Goal: Complete application form

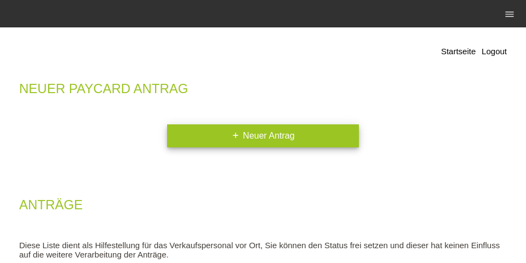
click at [286, 149] on div "Startseite Logout Neuer Paycard Antrag add Neuer Antrag Anträge Diese Liste die…" at bounding box center [263, 192] width 504 height 318
click at [286, 145] on link "add Neuer Antrag" at bounding box center [263, 135] width 192 height 23
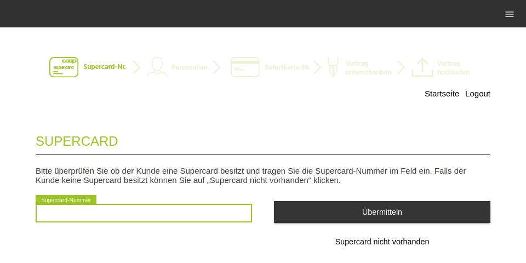
click at [134, 212] on input "text" at bounding box center [144, 213] width 216 height 19
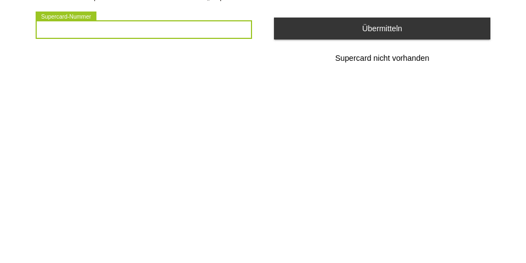
scroll to position [35, 0]
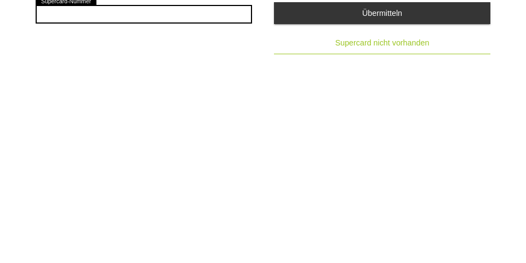
click at [339, 45] on div "Startseite Logout Supercard Bitte überprüfen Sie ob der Kunde eine Supercard be…" at bounding box center [263, 128] width 526 height 247
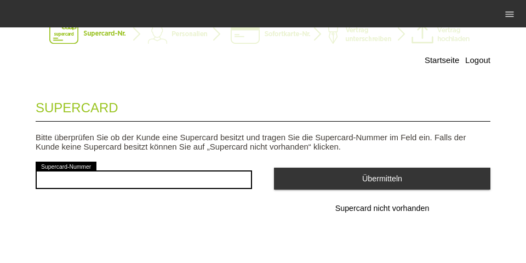
click at [374, 198] on button "Supercard nicht vorhanden" at bounding box center [382, 209] width 216 height 22
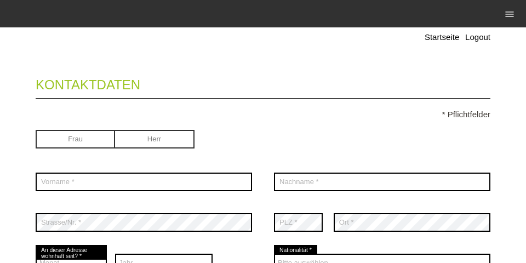
scroll to position [70, 0]
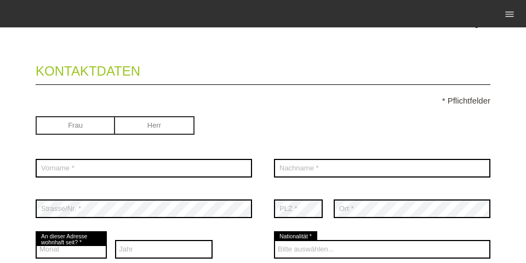
click at [68, 131] on input "radio" at bounding box center [75, 124] width 79 height 16
radio input "true"
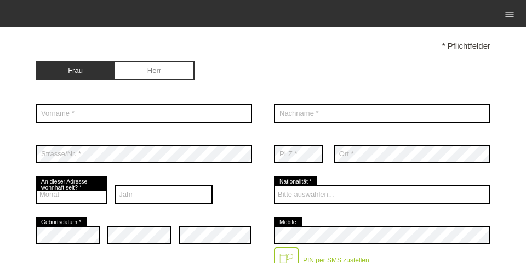
scroll to position [115, 0]
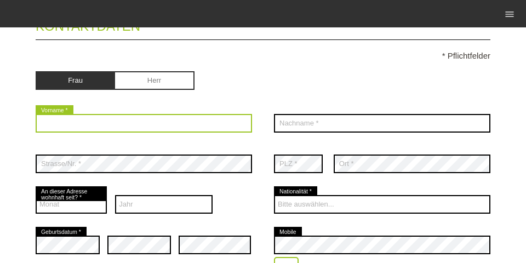
click at [59, 124] on input "text" at bounding box center [144, 123] width 216 height 19
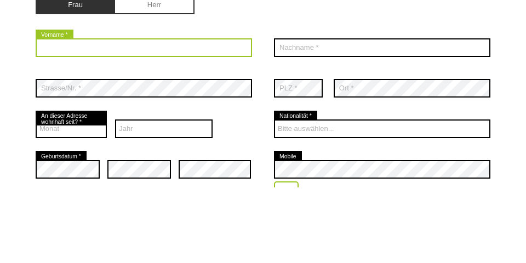
click at [102, 119] on input "text" at bounding box center [144, 123] width 216 height 19
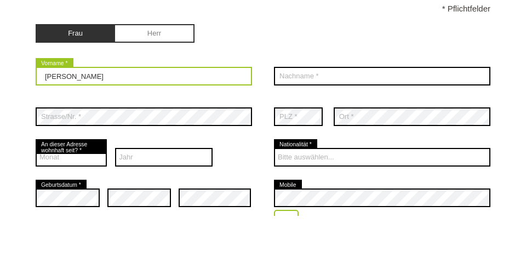
type input "[PERSON_NAME]"
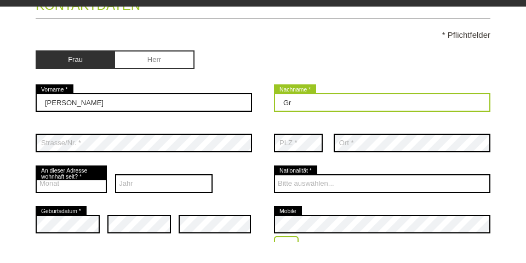
type input "G"
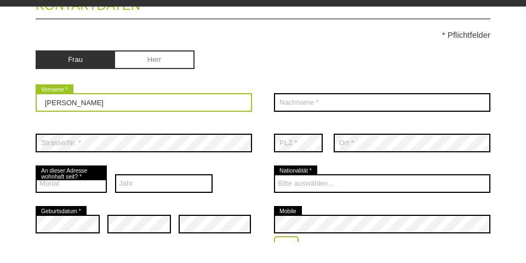
click at [105, 123] on input "[PERSON_NAME]" at bounding box center [144, 123] width 216 height 19
type input "[PERSON_NAME] [PERSON_NAME] Corinette"
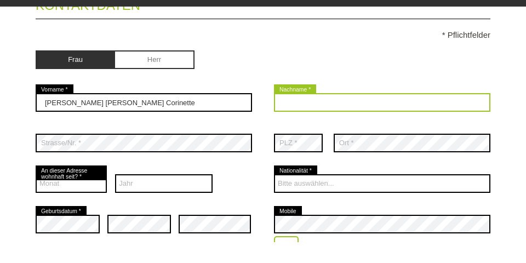
click at [294, 133] on input "text" at bounding box center [382, 123] width 216 height 19
type input "Madrigalli"
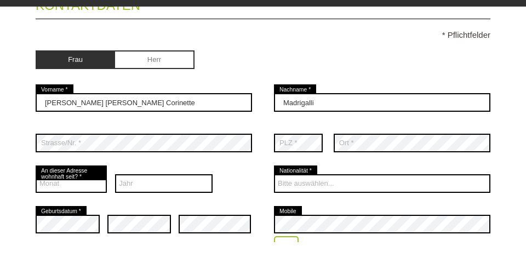
click at [289, 162] on div "error PLZ *" at bounding box center [298, 164] width 49 height 41
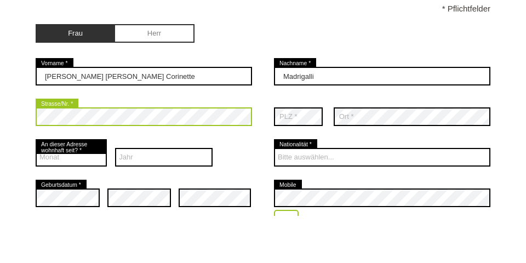
drag, startPoint x: 289, startPoint y: 182, endPoint x: 72, endPoint y: 135, distance: 222.6
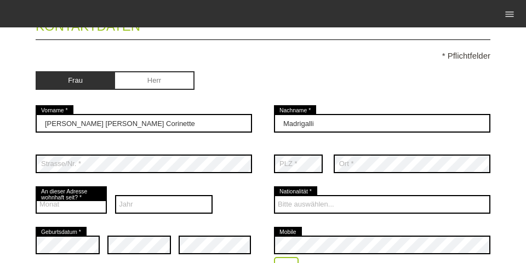
click at [150, 161] on div "error Strasse/Nr. *" at bounding box center [144, 164] width 216 height 41
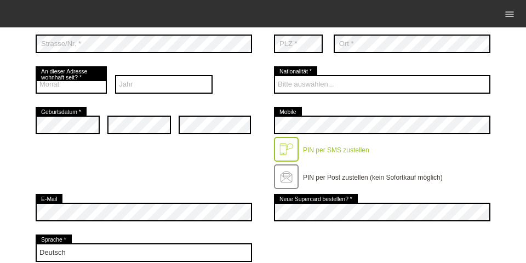
scroll to position [220, 0]
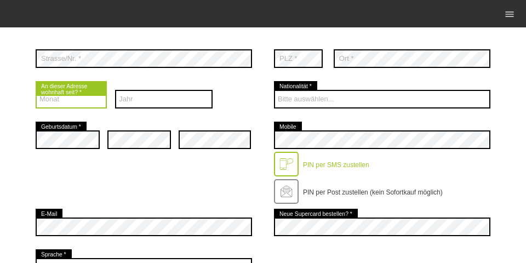
click at [79, 95] on select "Monat 01 02 03 04 05 06 07 08 09 10 11 12" at bounding box center [71, 99] width 71 height 19
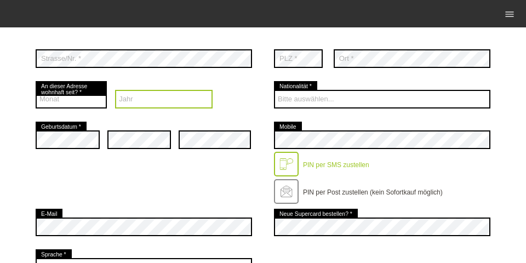
click at [163, 94] on select "Jahr 2025 2024 2023 2022 2021 2020 2019 2018 2017 2016" at bounding box center [164, 99] width 98 height 19
select select "2025"
click at [115, 91] on select "Jahr 2025 2024 2023 2022 2021 2020 2019 2018 2017 2016" at bounding box center [164, 99] width 98 height 19
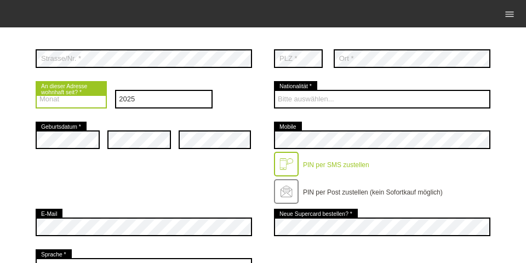
click at [74, 103] on select "Monat 01 02 03 04 05 06 07 08 09 10 11 12" at bounding box center [71, 99] width 71 height 19
click at [36, 91] on select "Monat 01 02 03 04 05 06 07 08 09 10 11 12" at bounding box center [71, 99] width 71 height 19
click at [81, 100] on select "Monat 01 02 03 04 05 06 07 08 09 10 11 12" at bounding box center [71, 99] width 71 height 19
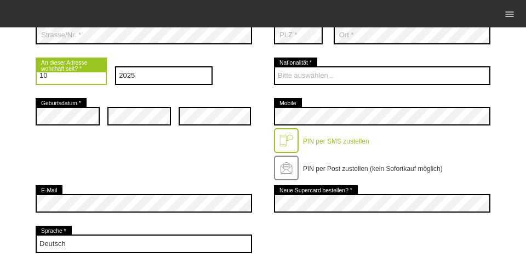
scroll to position [255, 0]
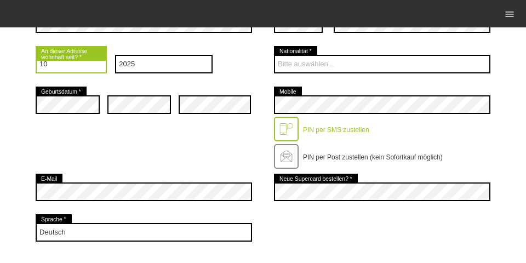
drag, startPoint x: 66, startPoint y: 64, endPoint x: 63, endPoint y: 71, distance: 7.1
click at [65, 68] on select "Monat 01 02 03 04 05 06 07 08 09 10 11 12" at bounding box center [71, 64] width 71 height 19
select select "04"
click at [36, 56] on select "Monat 01 02 03 04 05 06 07 08 09 10 11 12" at bounding box center [71, 64] width 71 height 19
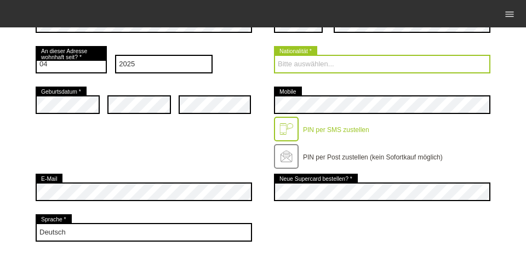
click at [371, 71] on select "Bitte auswählen... [GEOGRAPHIC_DATA] [GEOGRAPHIC_DATA] [GEOGRAPHIC_DATA] [GEOGR…" at bounding box center [382, 64] width 216 height 19
select select "CH"
click at [274, 56] on select "Bitte auswählen... [GEOGRAPHIC_DATA] [GEOGRAPHIC_DATA] [GEOGRAPHIC_DATA] [GEOGR…" at bounding box center [382, 64] width 216 height 19
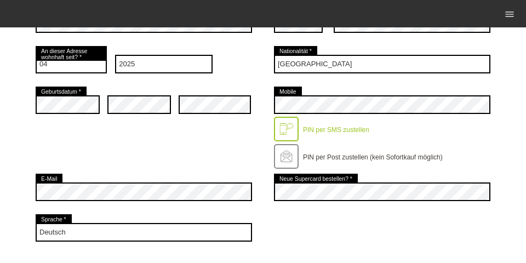
click at [28, 104] on div "Startseite Logout Kontaktdaten * Pflichtfelder Frau [PERSON_NAME] error Vorname…" at bounding box center [263, 165] width 526 height 764
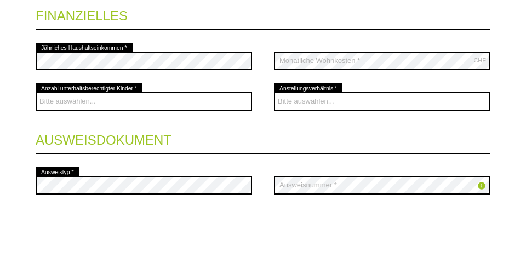
scroll to position [466, 0]
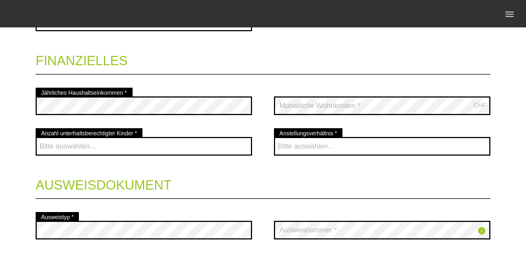
click at [243, 65] on legend "Finanzielles" at bounding box center [263, 58] width 455 height 32
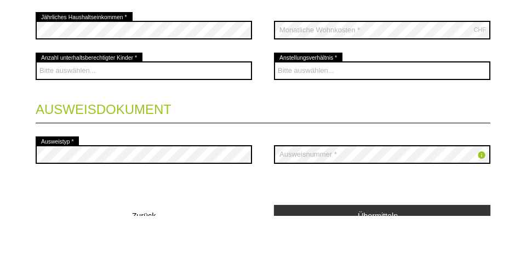
scroll to position [452, 0]
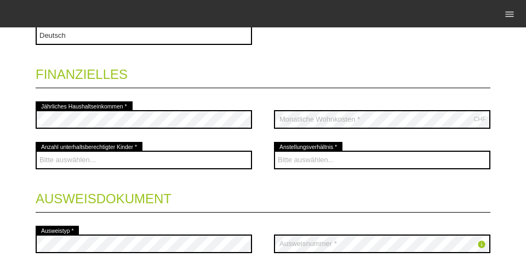
click at [363, 61] on legend "Finanzielles" at bounding box center [263, 72] width 455 height 32
click at [122, 111] on div "error Jährliches Haushaltseinkommen *" at bounding box center [144, 119] width 216 height 41
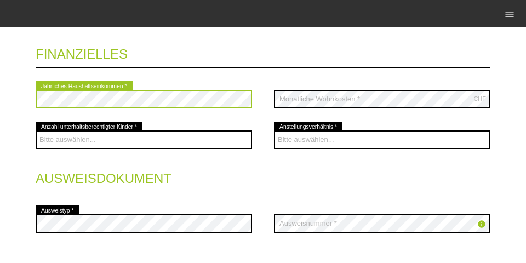
scroll to position [487, 0]
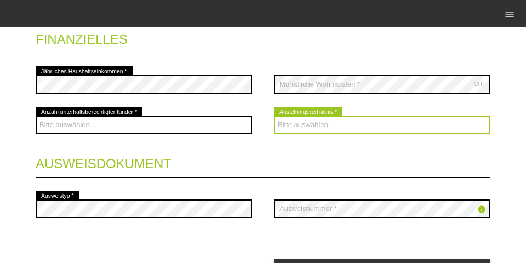
click at [308, 116] on div "Bitte auswählen... Unbefristet Befristet Lehrling/Student Pensioniert Nicht arb…" at bounding box center [382, 125] width 216 height 41
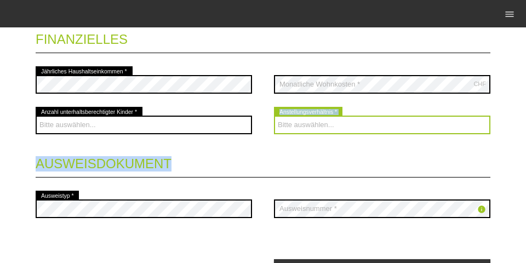
click at [307, 121] on select "Bitte auswählen... Unbefristet Befristet Lehrling/Student Pensioniert Nicht arb…" at bounding box center [382, 125] width 216 height 19
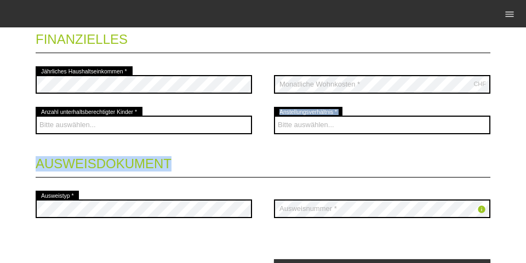
click at [339, 138] on div "Bitte auswählen... Unbefristet Befristet Lehrling/Student Pensioniert Nicht arb…" at bounding box center [382, 125] width 216 height 41
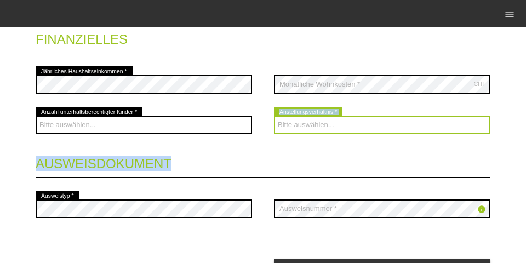
click at [419, 125] on select "Bitte auswählen... Unbefristet Befristet Lehrling/Student Pensioniert Nicht arb…" at bounding box center [382, 125] width 216 height 19
select select "UNEMPLOYED"
click at [274, 117] on select "Bitte auswählen... Unbefristet Befristet Lehrling/Student Pensioniert Nicht arb…" at bounding box center [382, 125] width 216 height 19
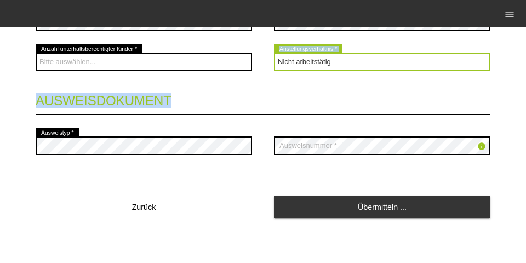
scroll to position [517, 0]
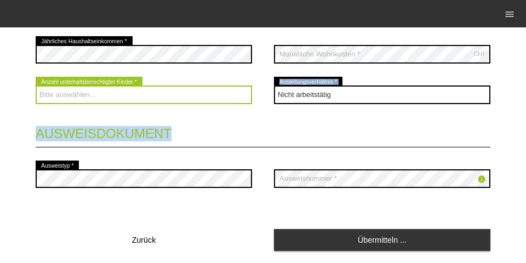
click at [167, 98] on select "Bitte auswählen... 0 1 2 3 4 5 6 7 8 9" at bounding box center [144, 94] width 216 height 19
select select "0"
click at [36, 87] on select "Bitte auswählen... 0 1 2 3 4 5 6 7 8 9" at bounding box center [144, 94] width 216 height 19
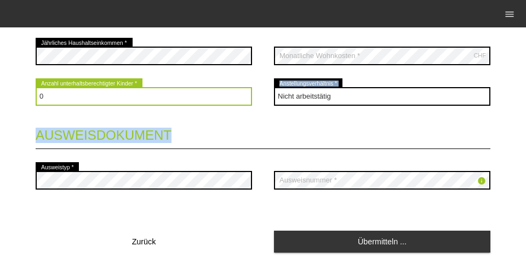
scroll to position [552, 0]
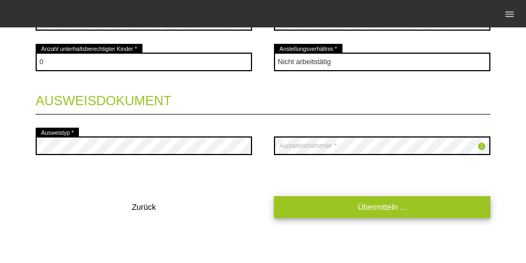
click at [439, 217] on link "Übermitteln ..." at bounding box center [382, 206] width 216 height 21
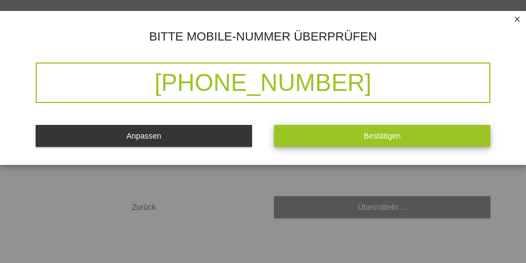
click at [359, 141] on button "Bestätigen" at bounding box center [382, 135] width 216 height 21
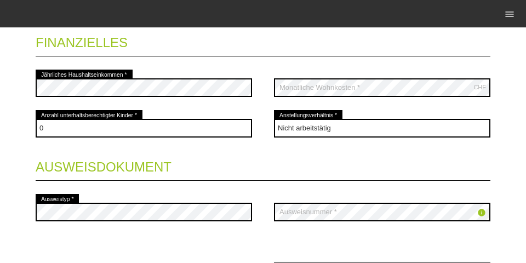
scroll to position [575, 0]
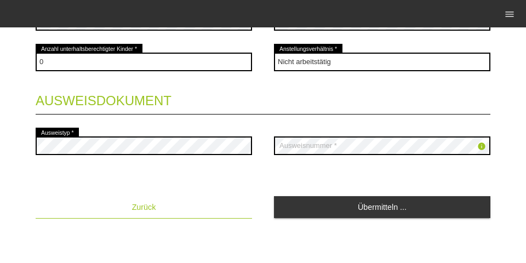
click at [128, 211] on button "Zurück" at bounding box center [144, 207] width 216 height 22
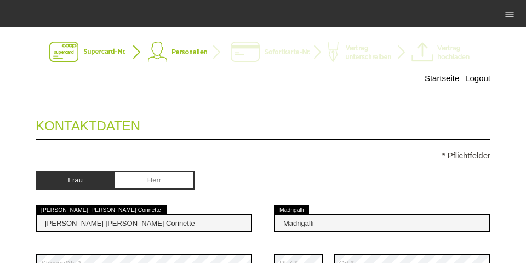
scroll to position [0, 0]
